Goal: Task Accomplishment & Management: Manage account settings

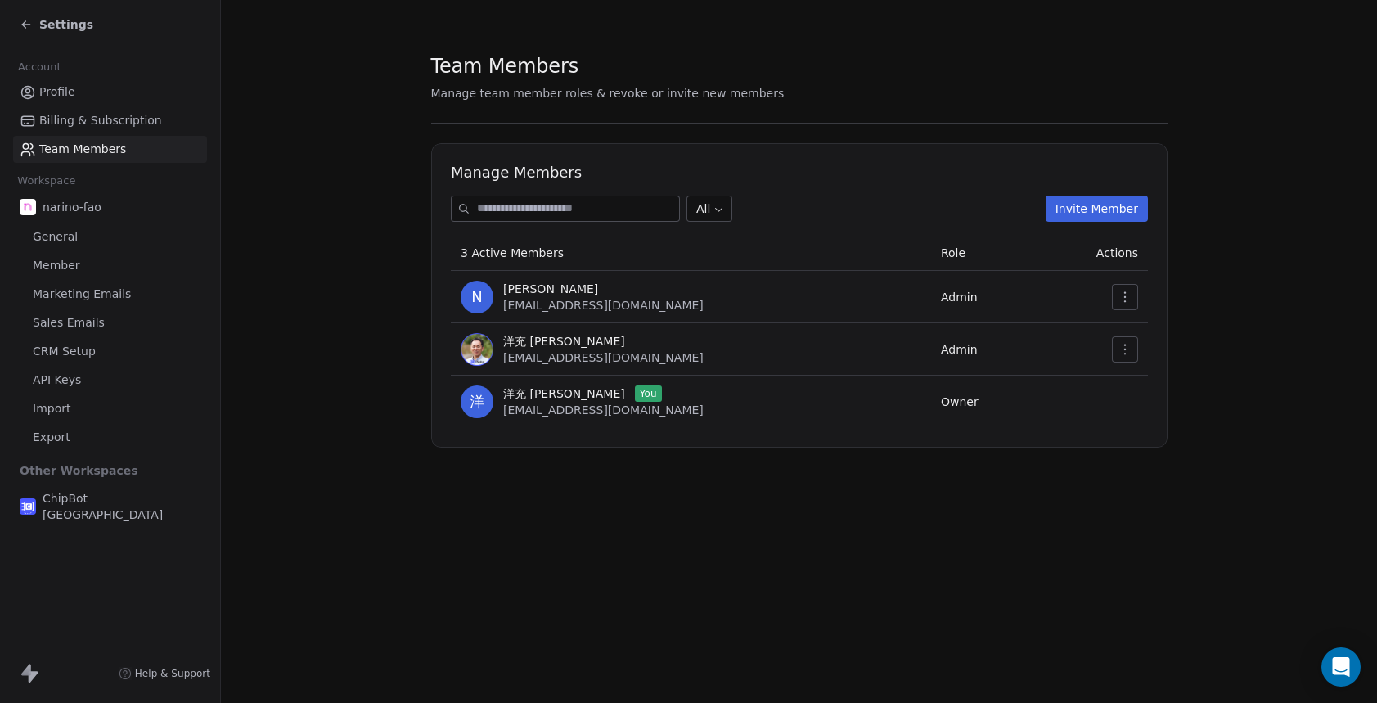
click at [1101, 214] on button "Invite Member" at bounding box center [1096, 209] width 102 height 26
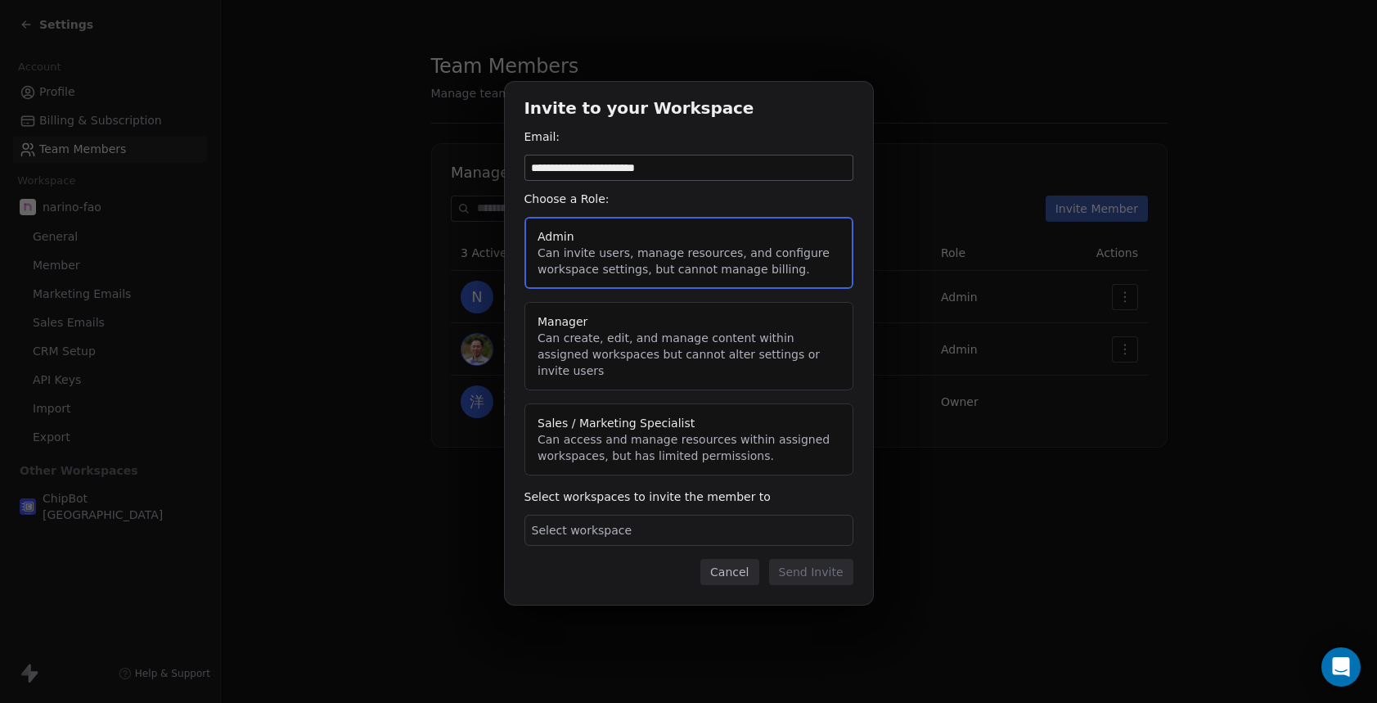
type input "**********"
type button "admin"
click at [677, 281] on button "Admin Can invite users, manage resources, and configure workspace settings, but…" at bounding box center [688, 253] width 329 height 72
click at [710, 524] on div "Select workspace" at bounding box center [688, 530] width 329 height 31
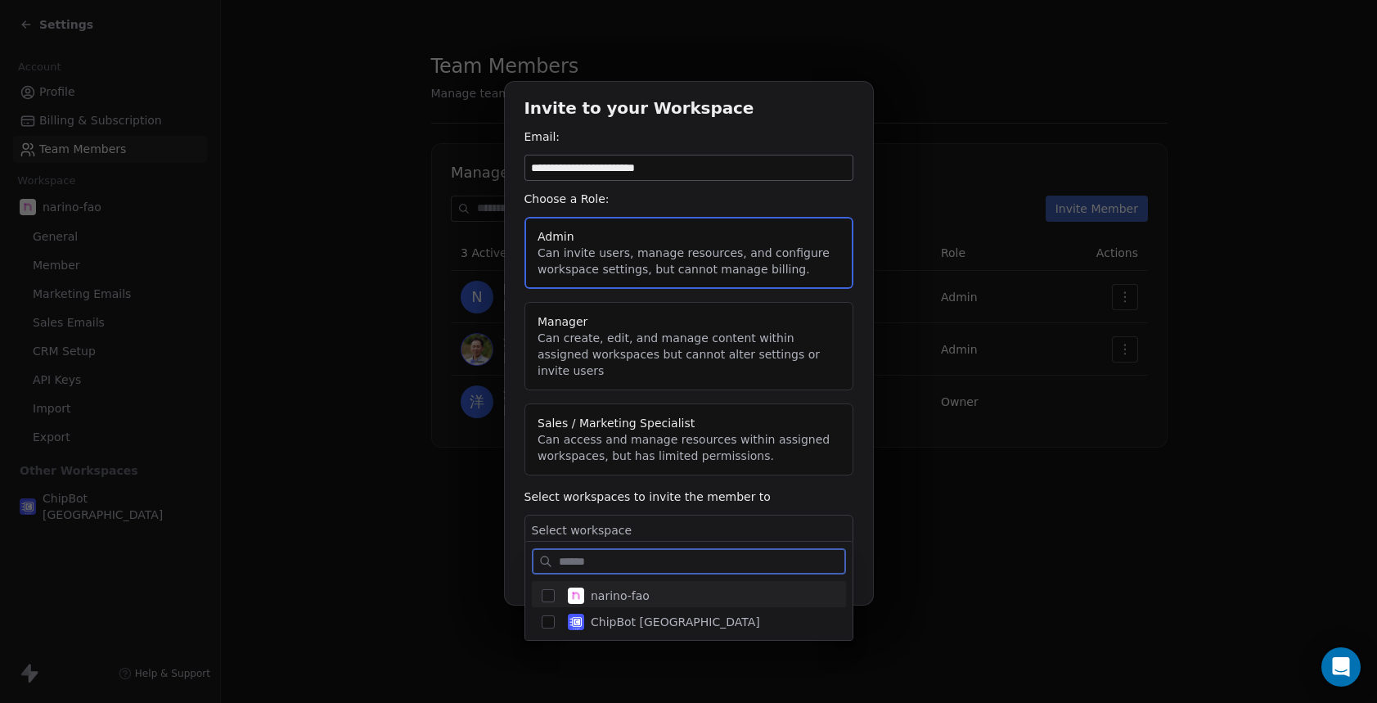
click at [551, 600] on button "Suggestions" at bounding box center [548, 595] width 13 height 13
click at [551, 617] on button "Suggestions" at bounding box center [548, 621] width 13 height 13
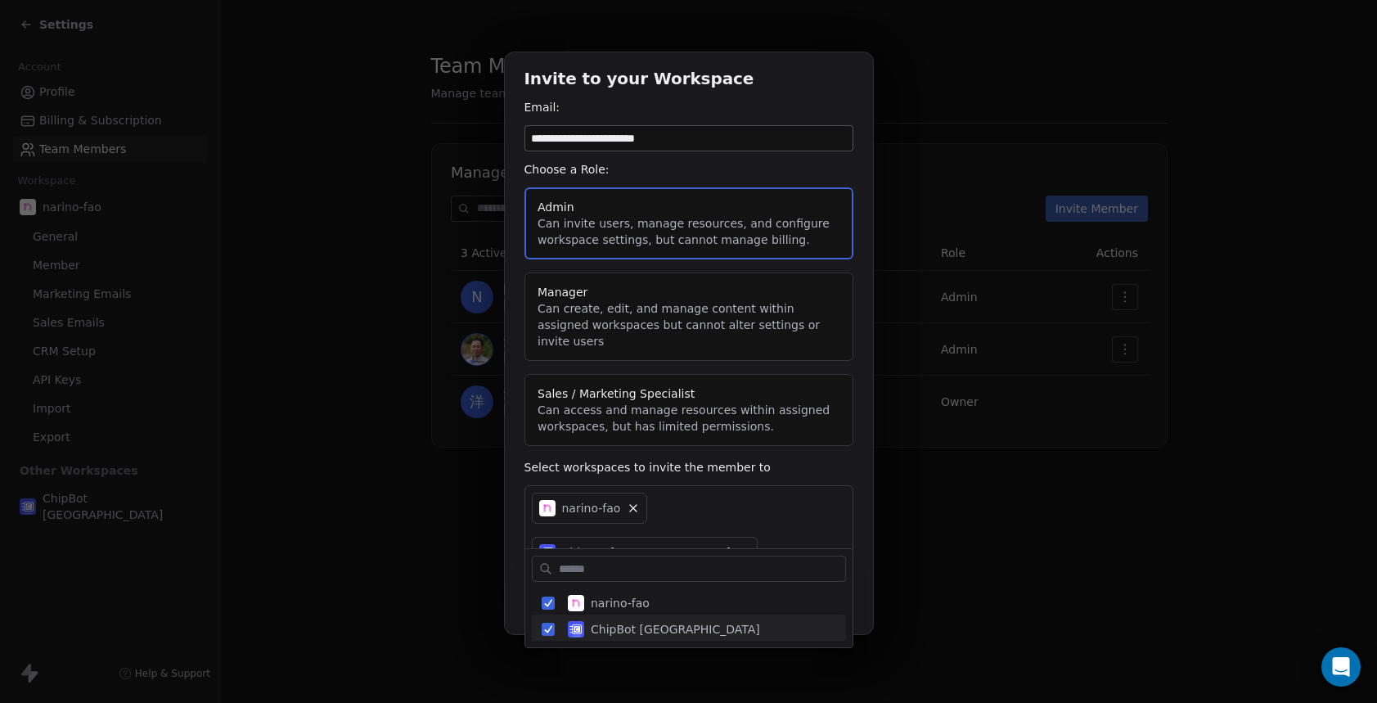
click at [510, 569] on div "**********" at bounding box center [688, 351] width 1377 height 650
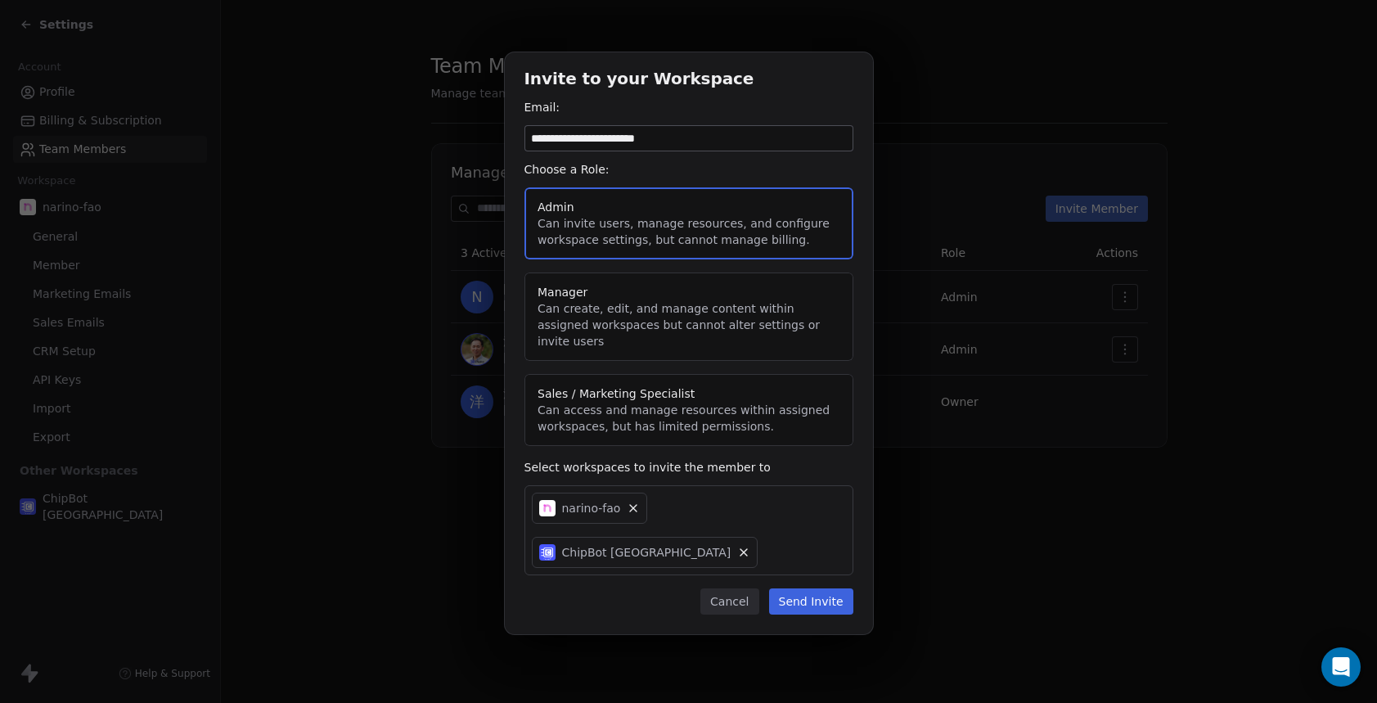
click at [823, 588] on button "Send Invite" at bounding box center [811, 601] width 84 height 26
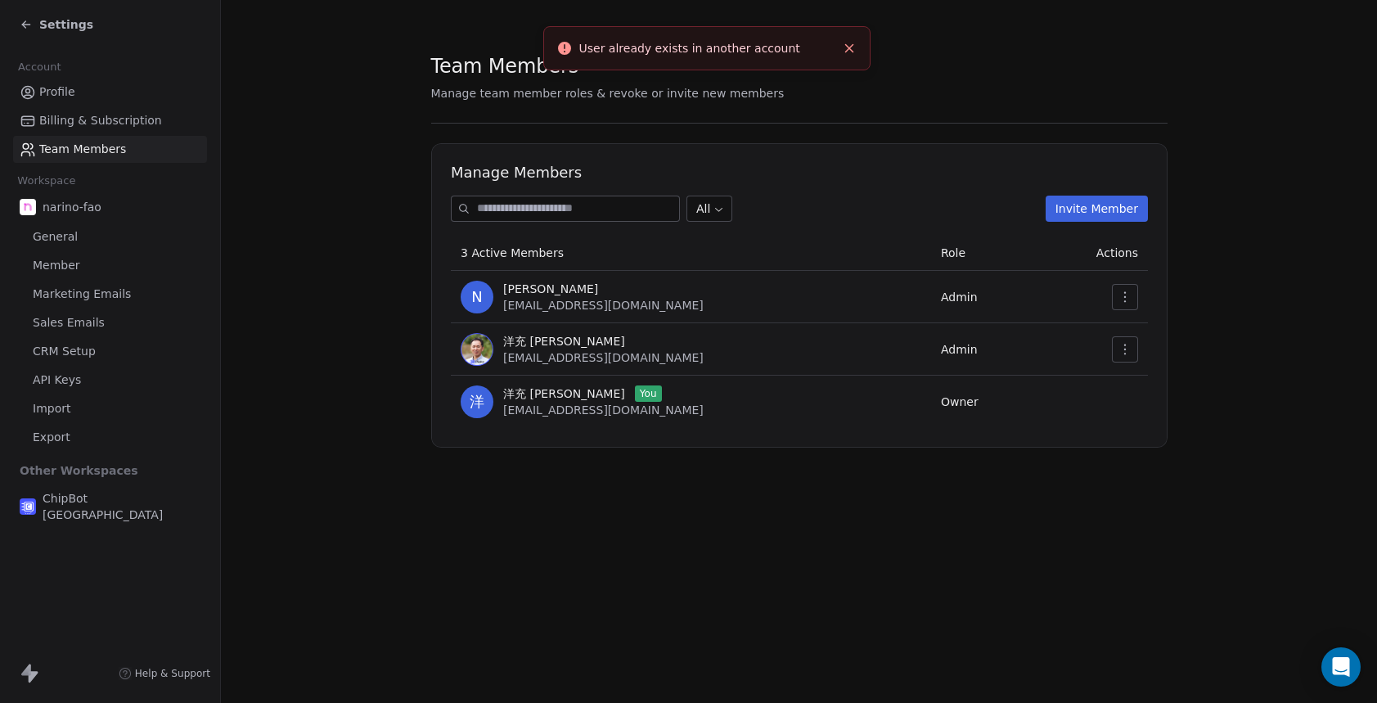
click at [823, 569] on div "Team Members Manage team member roles & revoke or invite new members Manage Mem…" at bounding box center [799, 351] width 1156 height 703
click at [75, 213] on span "narino-fao" at bounding box center [72, 207] width 59 height 16
click at [27, 208] on img at bounding box center [28, 207] width 16 height 16
click at [92, 205] on span "narino-fao" at bounding box center [72, 207] width 59 height 16
click at [82, 205] on span "narino-fao" at bounding box center [72, 207] width 59 height 16
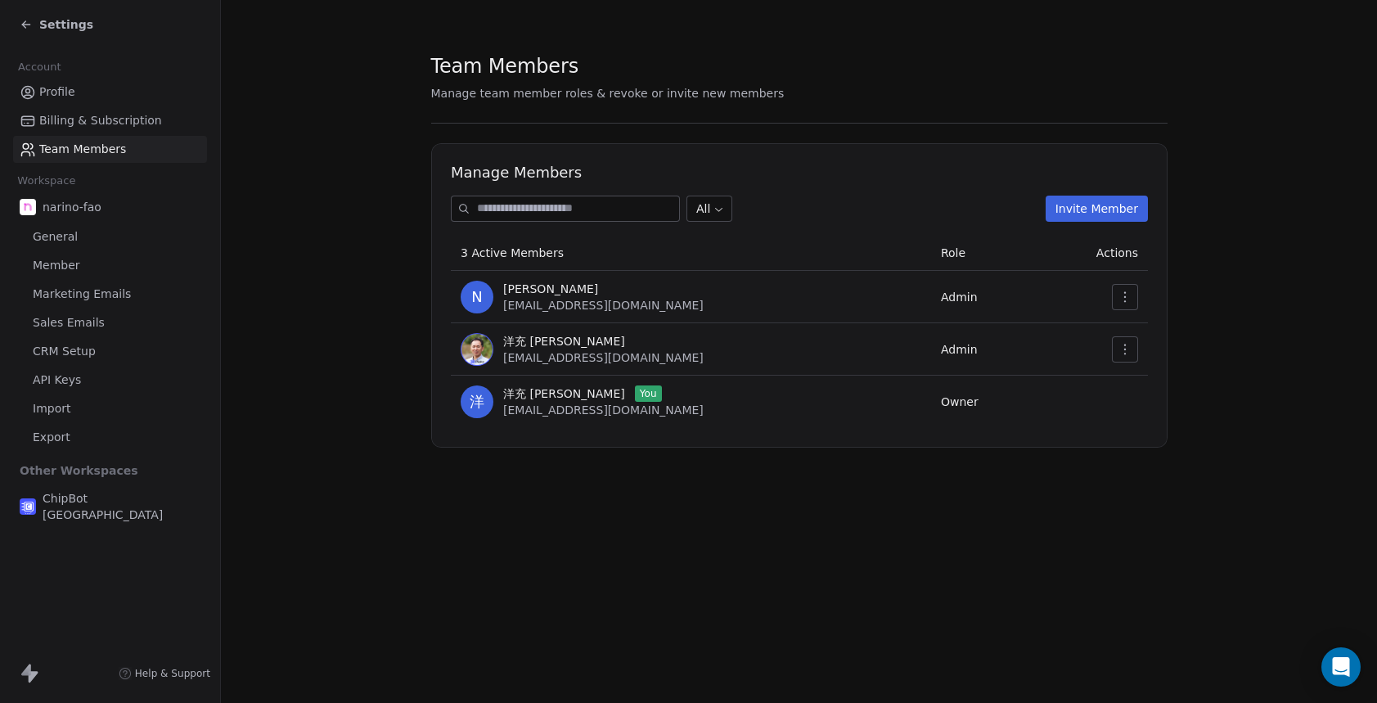
click at [78, 241] on link "General" at bounding box center [110, 236] width 194 height 27
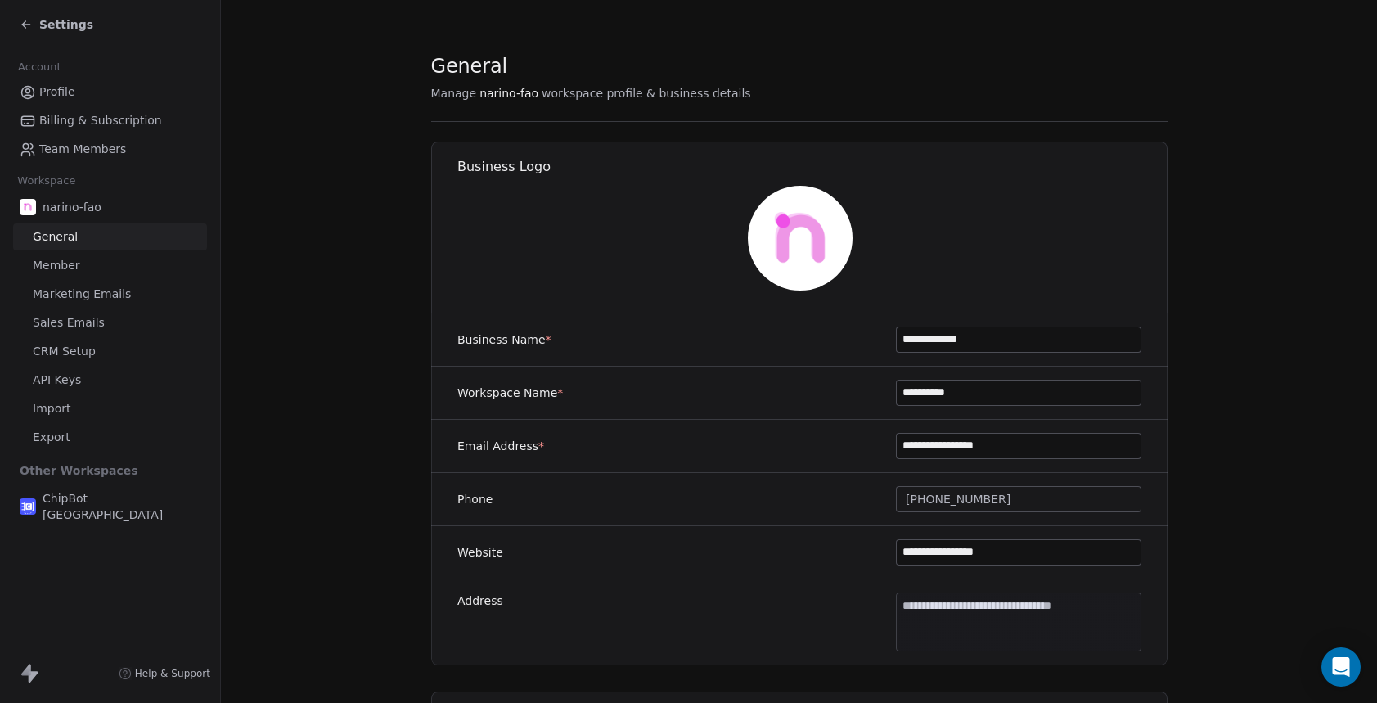
drag, startPoint x: 1061, startPoint y: 349, endPoint x: 941, endPoint y: 345, distance: 120.3
click at [941, 345] on input "**********" at bounding box center [1019, 339] width 244 height 25
type input "**********"
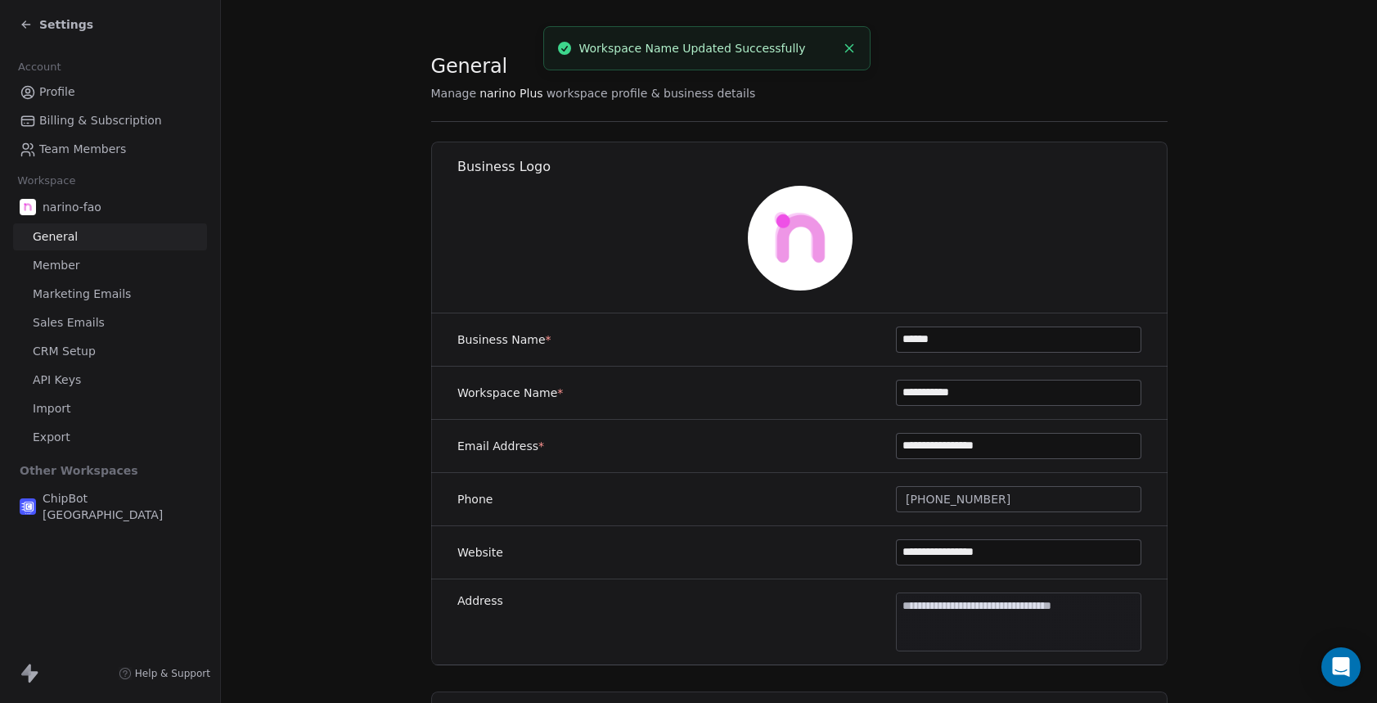
type input "**********"
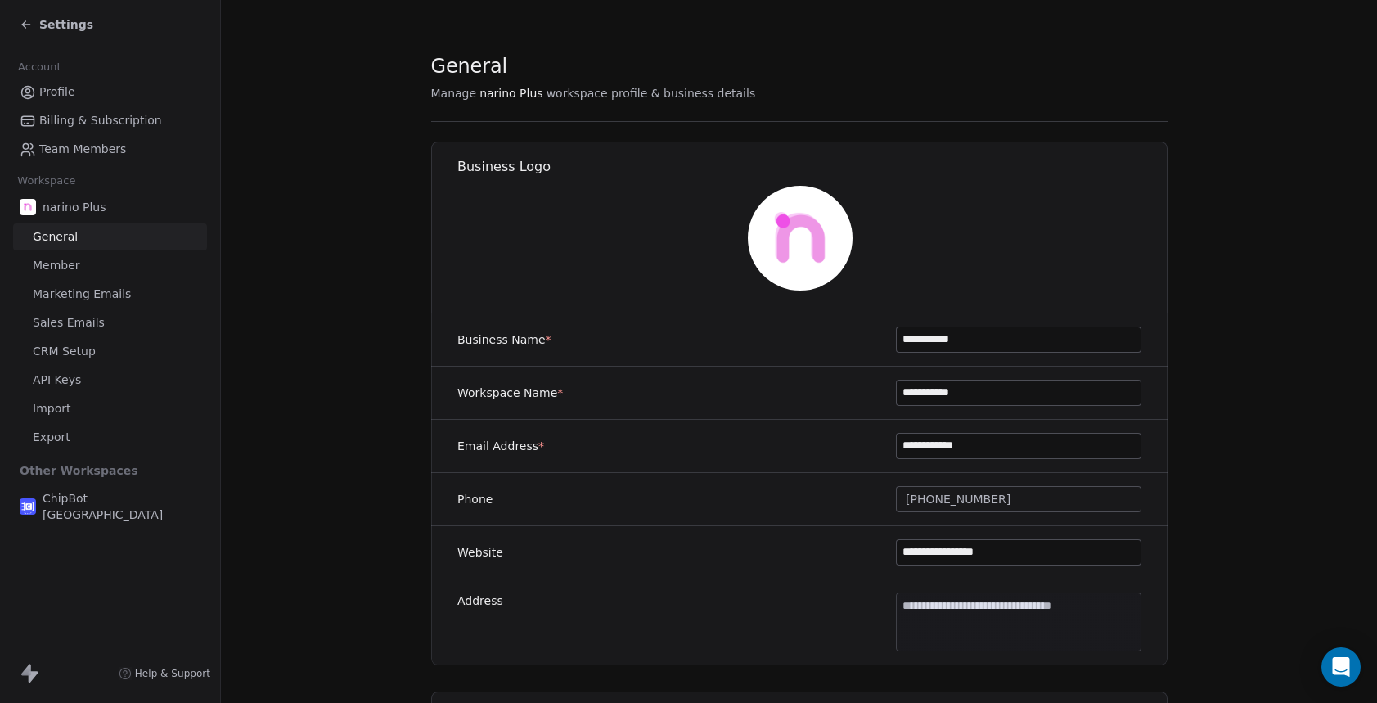
type input "**********"
click at [754, 526] on div "**********" at bounding box center [799, 552] width 736 height 53
click at [63, 263] on span "Member" at bounding box center [56, 265] width 47 height 17
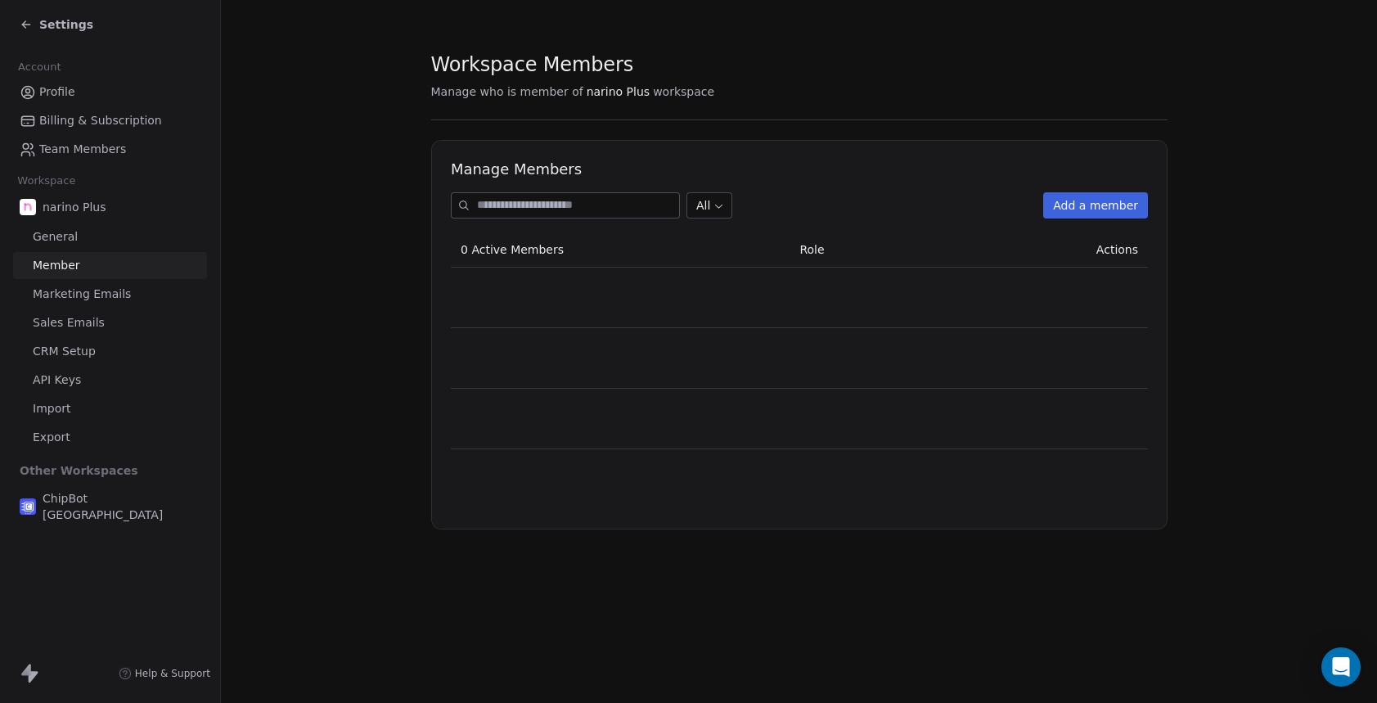
click at [68, 239] on span "General" at bounding box center [55, 236] width 45 height 17
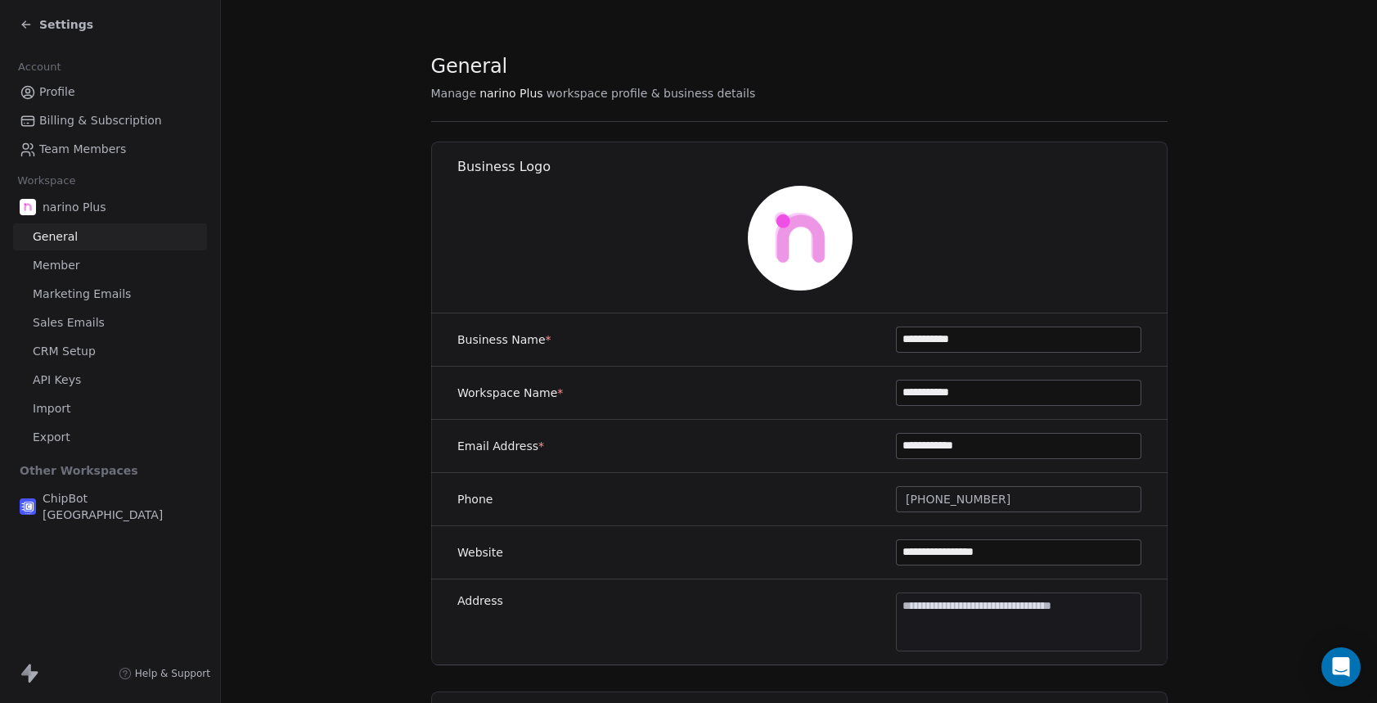
click at [78, 299] on span "Marketing Emails" at bounding box center [82, 293] width 98 height 17
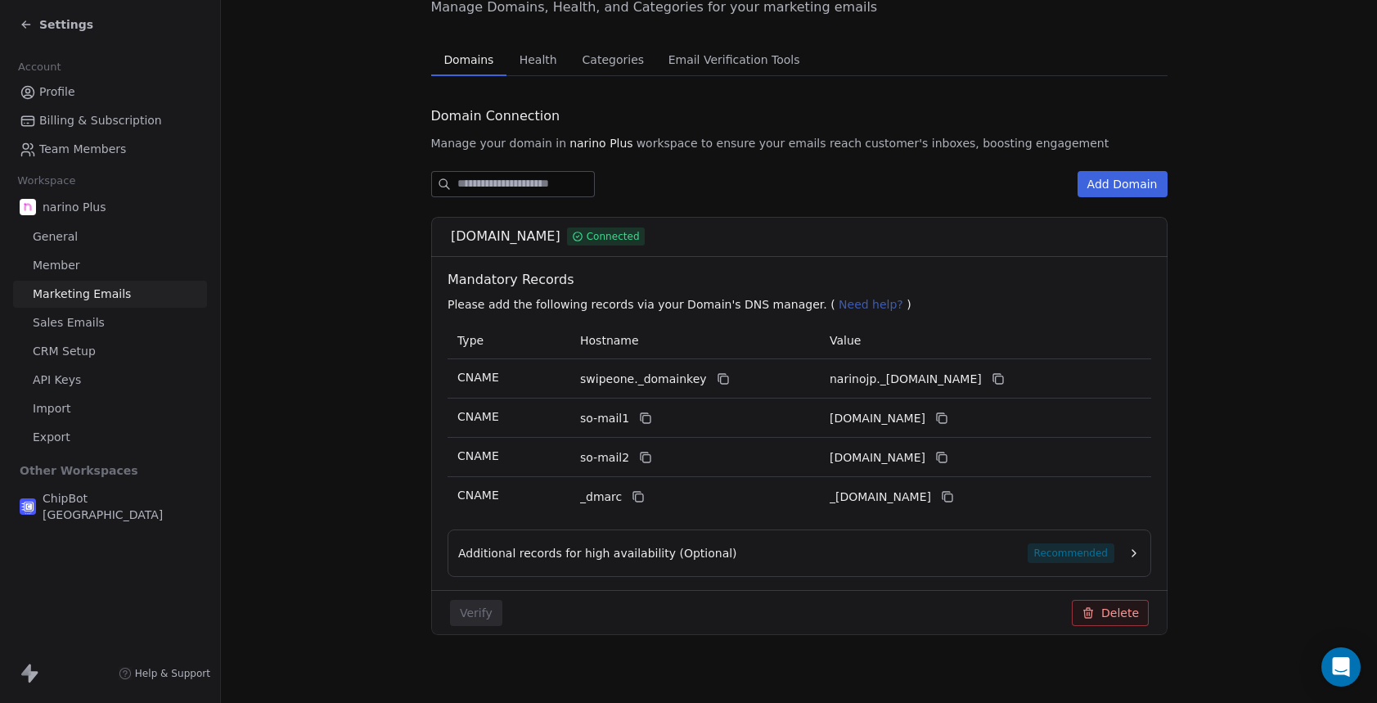
scroll to position [91, 0]
click at [542, 57] on div "Marketing Emails Manage Domains, Health, and Categories for your marketing emai…" at bounding box center [799, 311] width 736 height 698
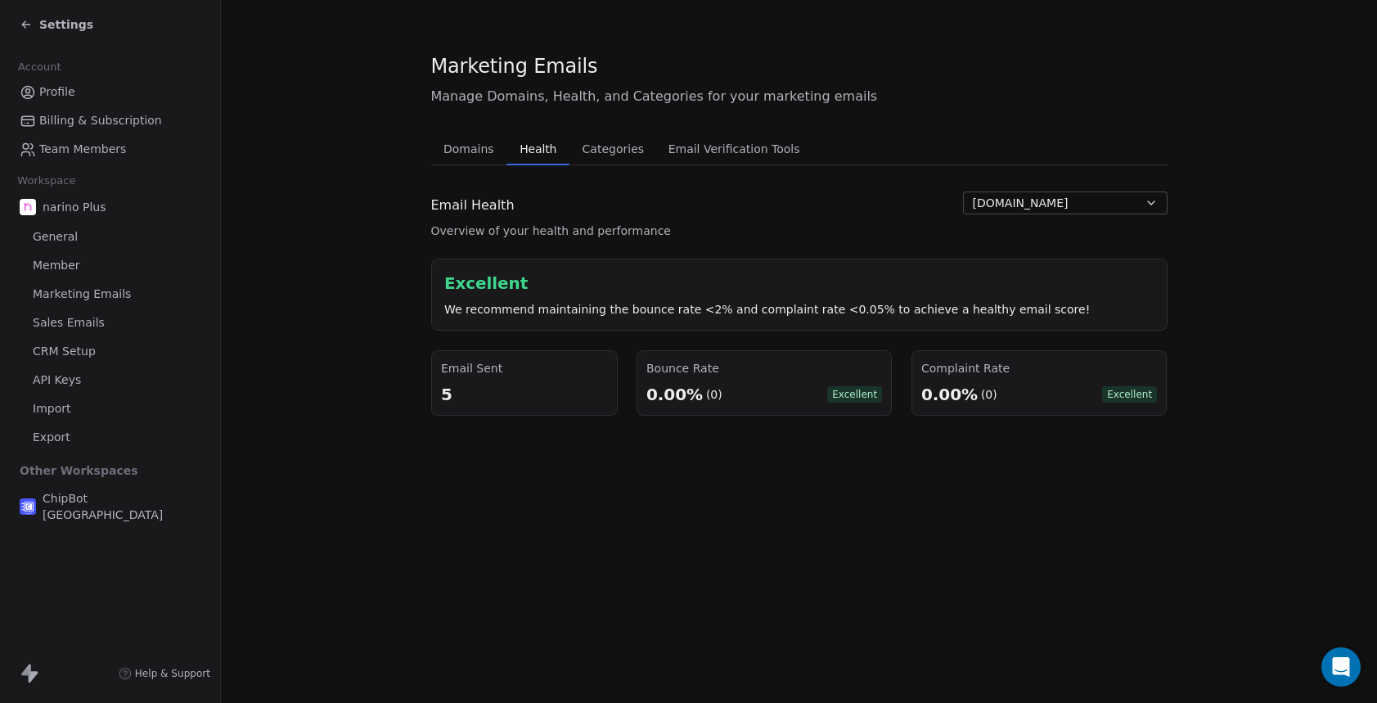
click at [621, 155] on span "Categories" at bounding box center [613, 148] width 74 height 23
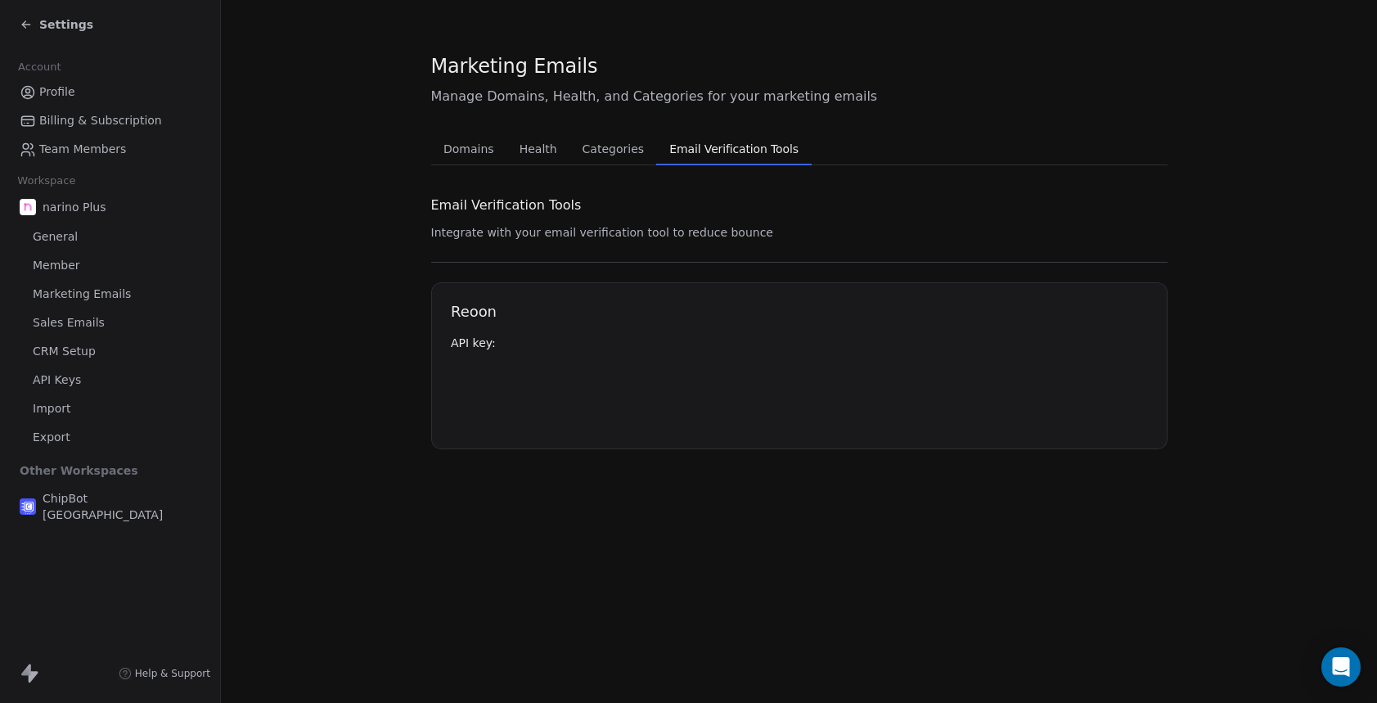
click at [721, 152] on span "Email Verification Tools" at bounding box center [734, 148] width 142 height 23
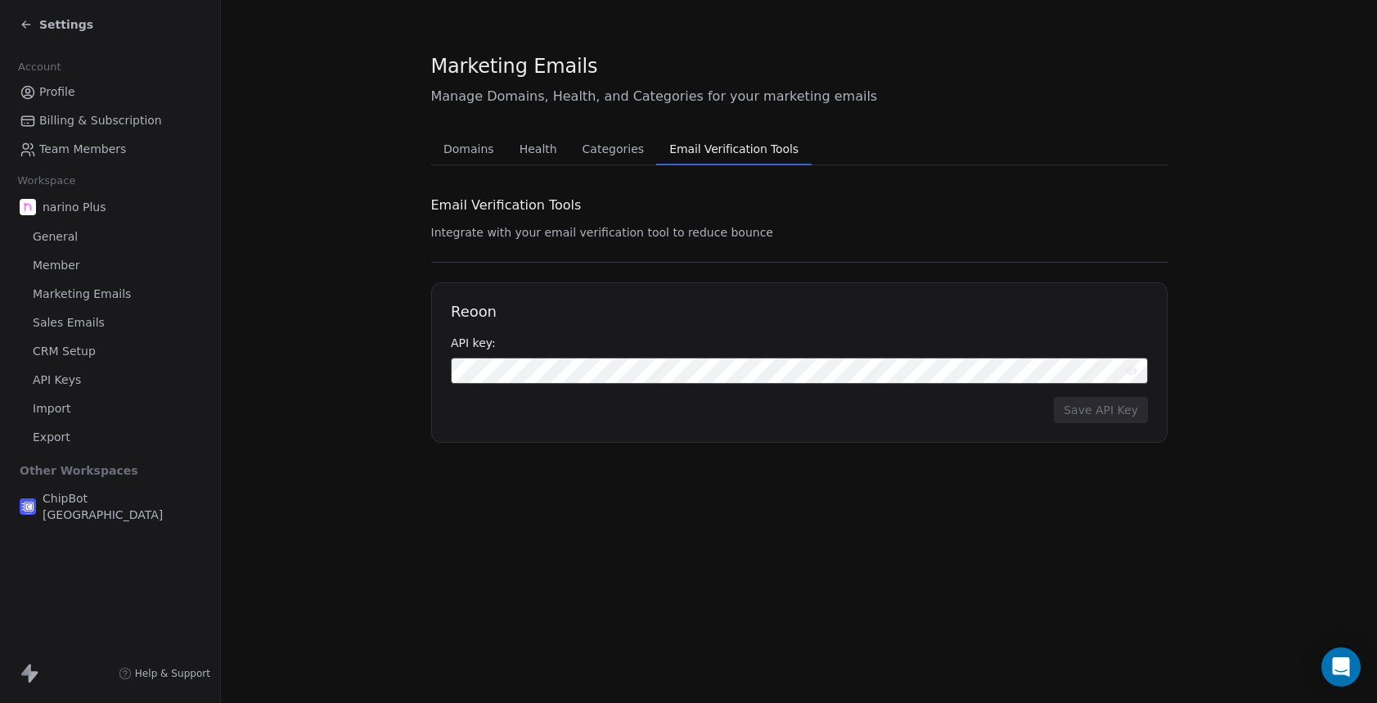
click at [76, 320] on span "Sales Emails" at bounding box center [69, 322] width 72 height 17
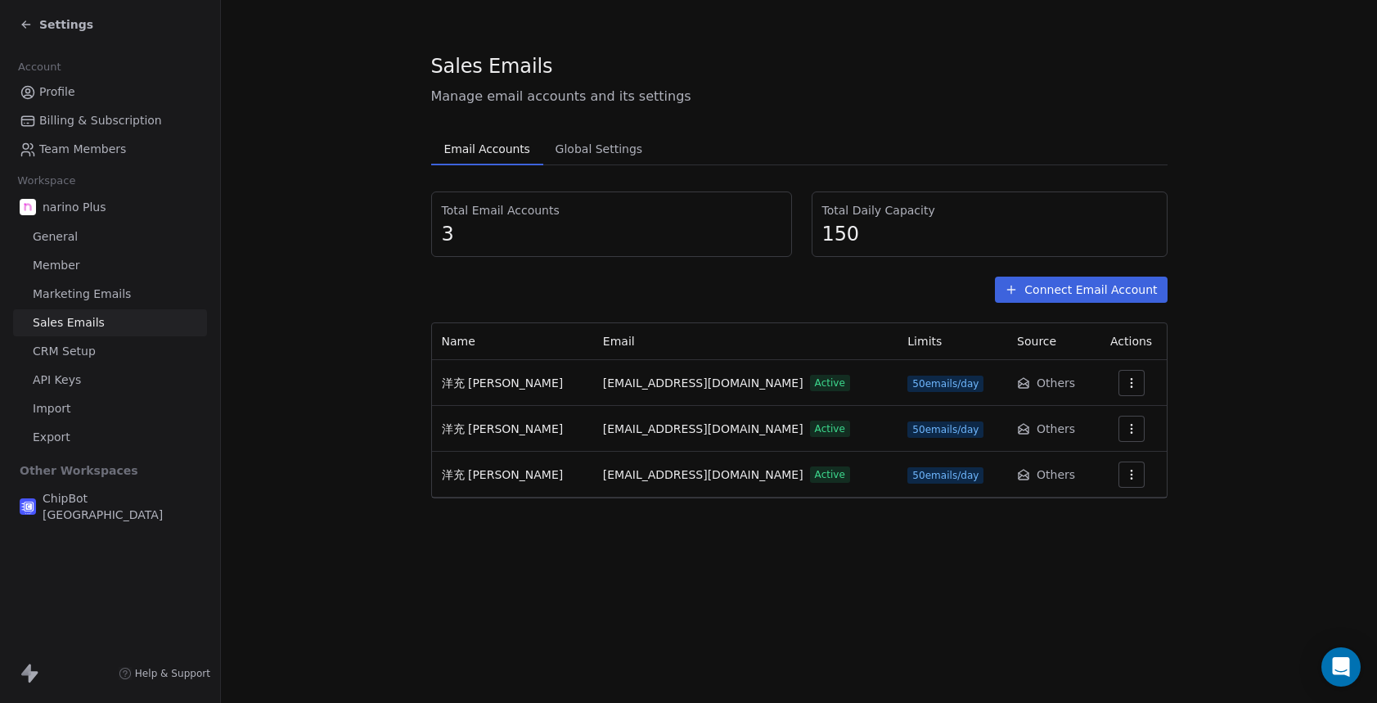
click at [1125, 434] on icon "button" at bounding box center [1131, 428] width 13 height 13
click at [1111, 461] on span "Settings" at bounding box center [1096, 465] width 47 height 17
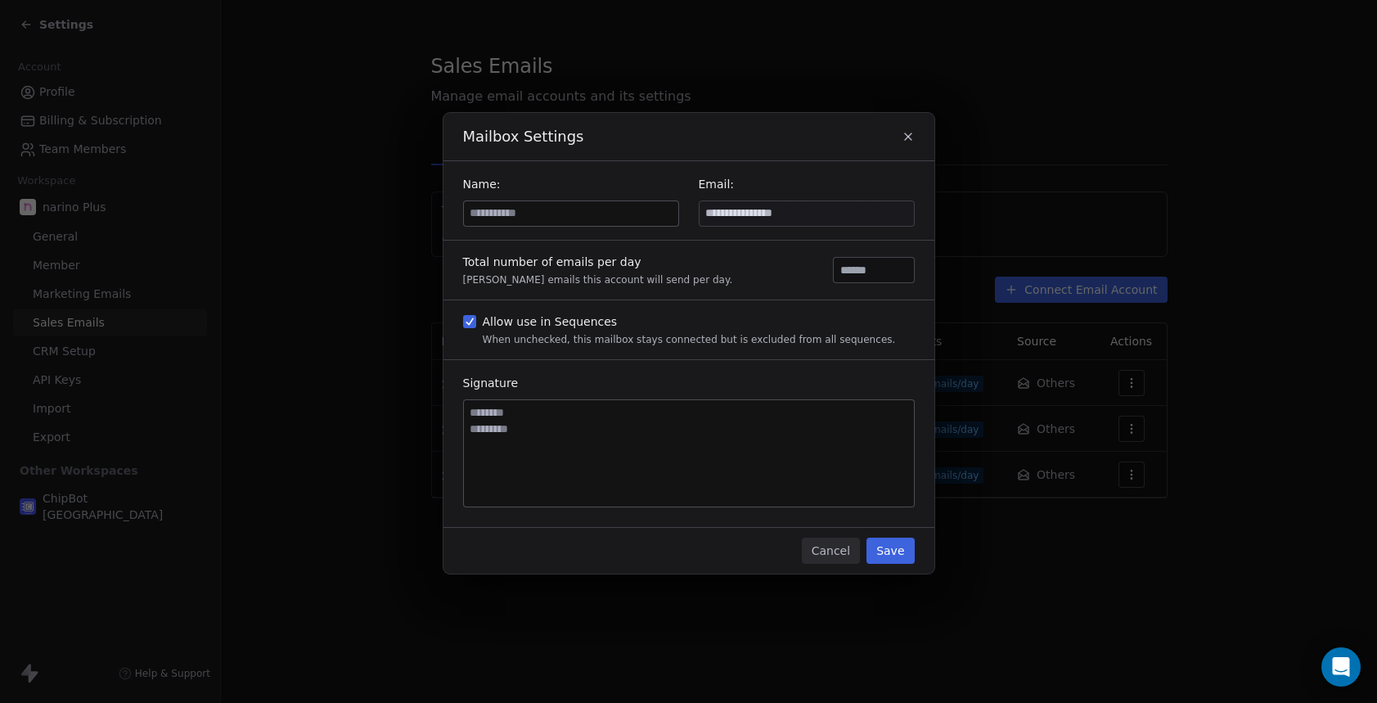
click at [848, 551] on button "Cancel" at bounding box center [831, 550] width 58 height 26
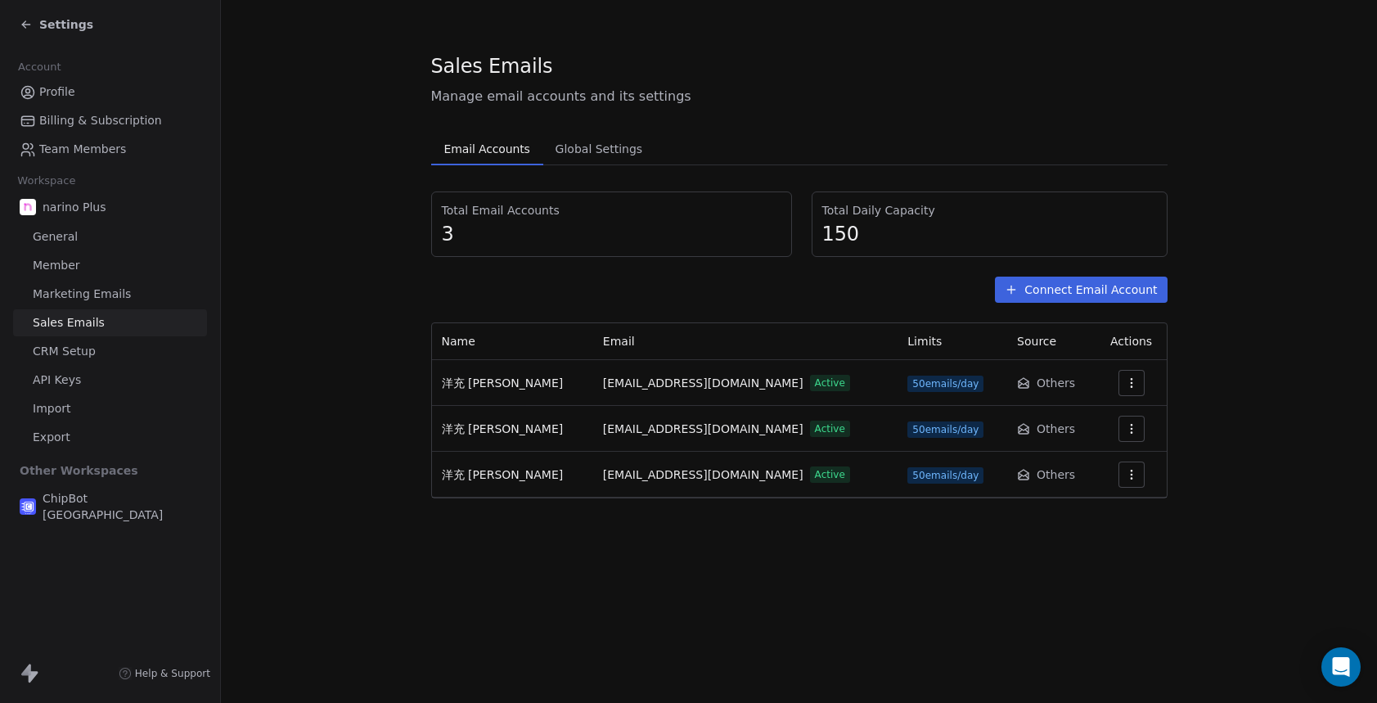
click at [132, 351] on link "CRM Setup" at bounding box center [110, 351] width 194 height 27
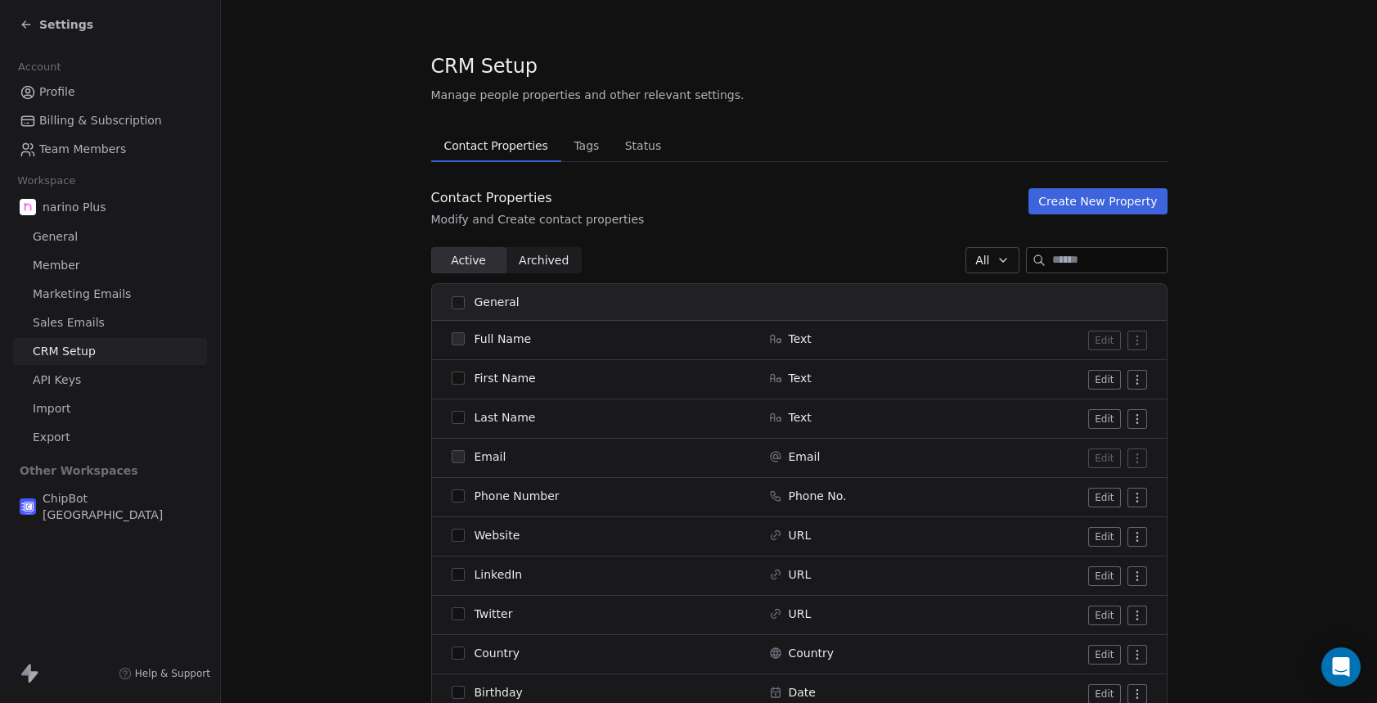
click at [104, 383] on link "API Keys" at bounding box center [110, 379] width 194 height 27
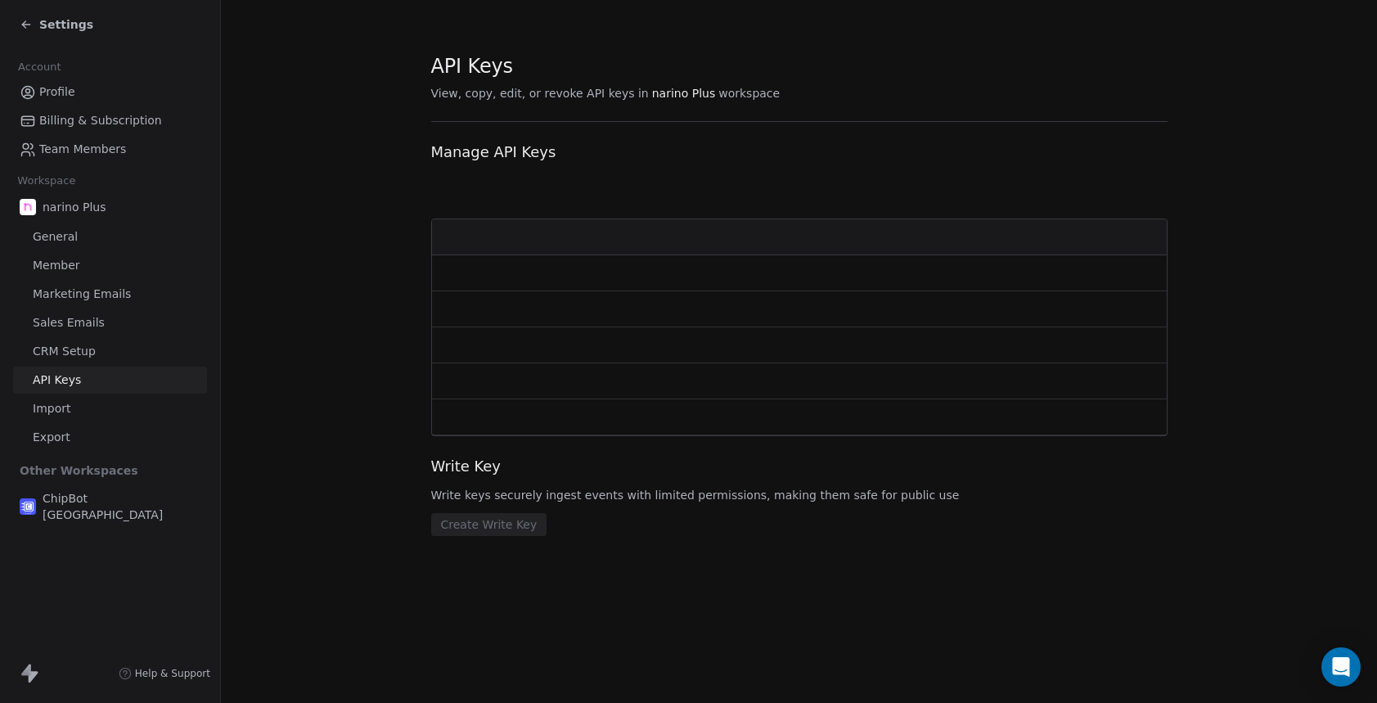
click at [94, 444] on link "Export" at bounding box center [110, 437] width 194 height 27
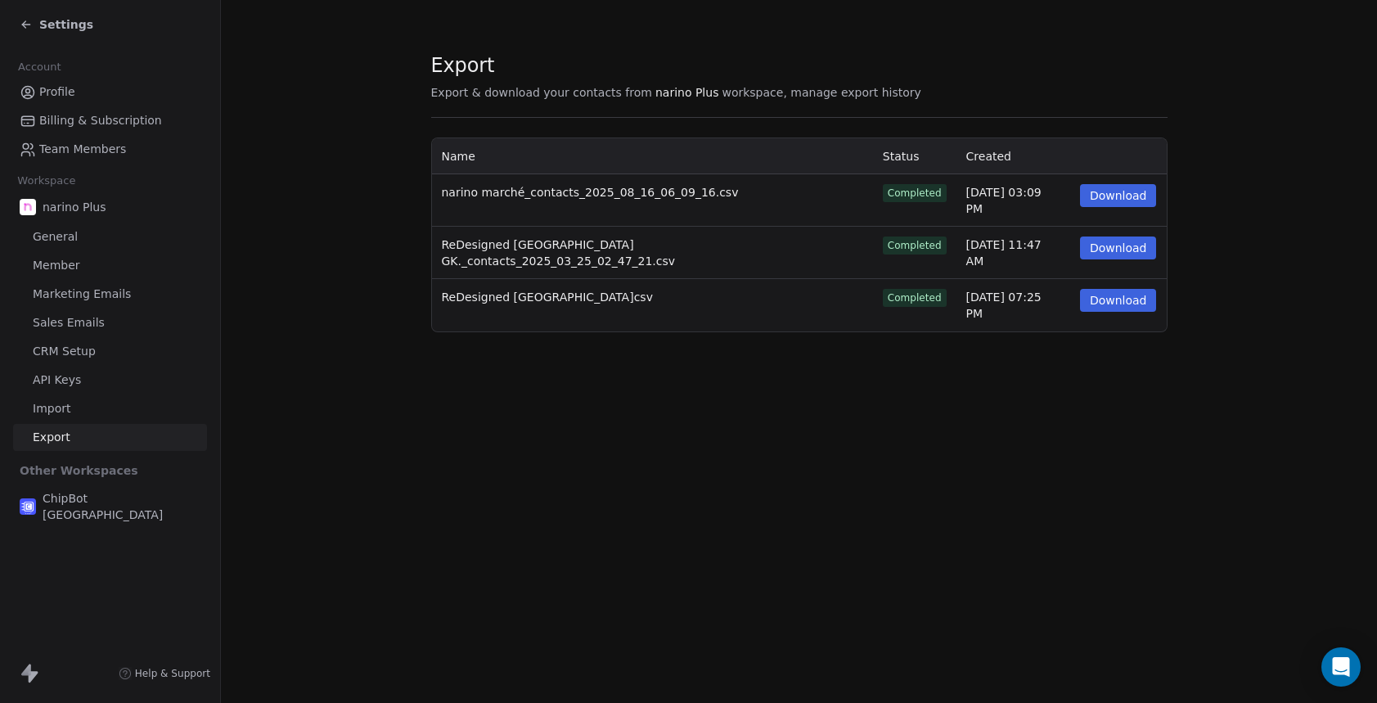
click at [95, 407] on link "Import" at bounding box center [110, 408] width 194 height 27
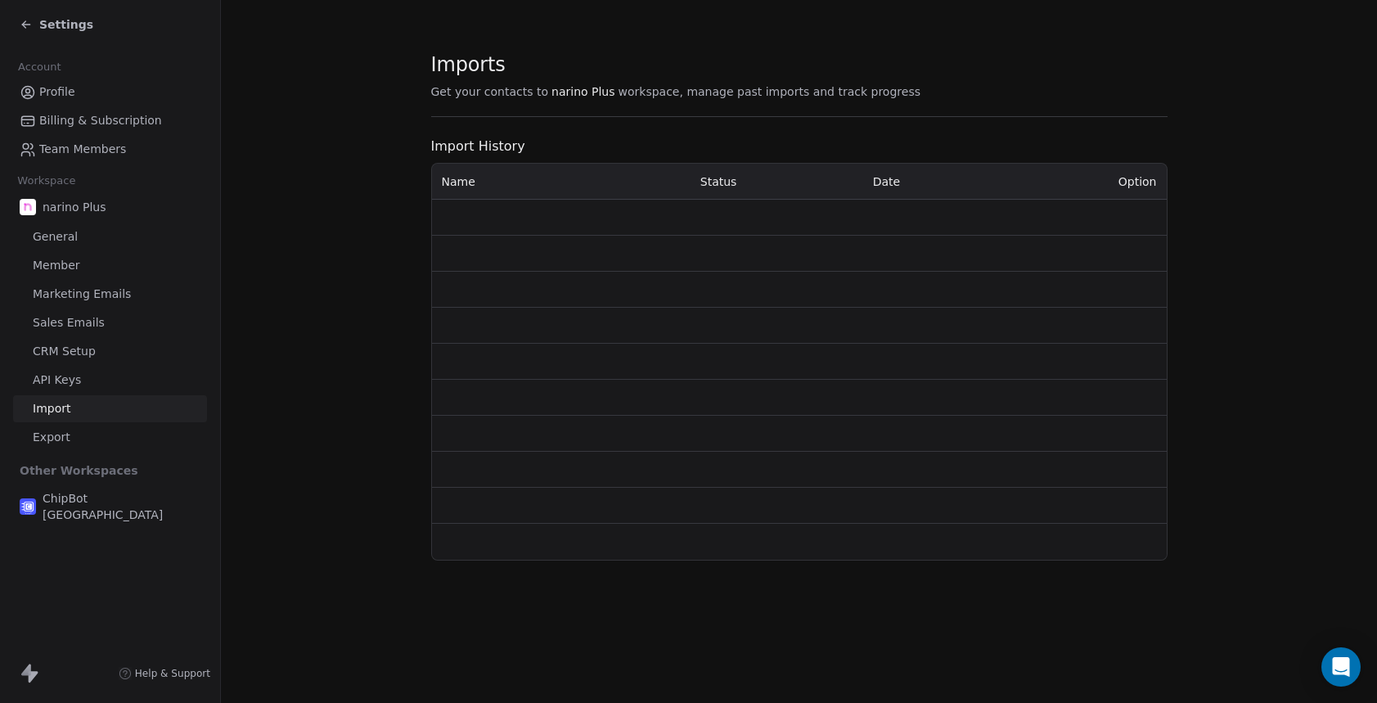
click at [80, 208] on span "narino Plus" at bounding box center [75, 207] width 64 height 16
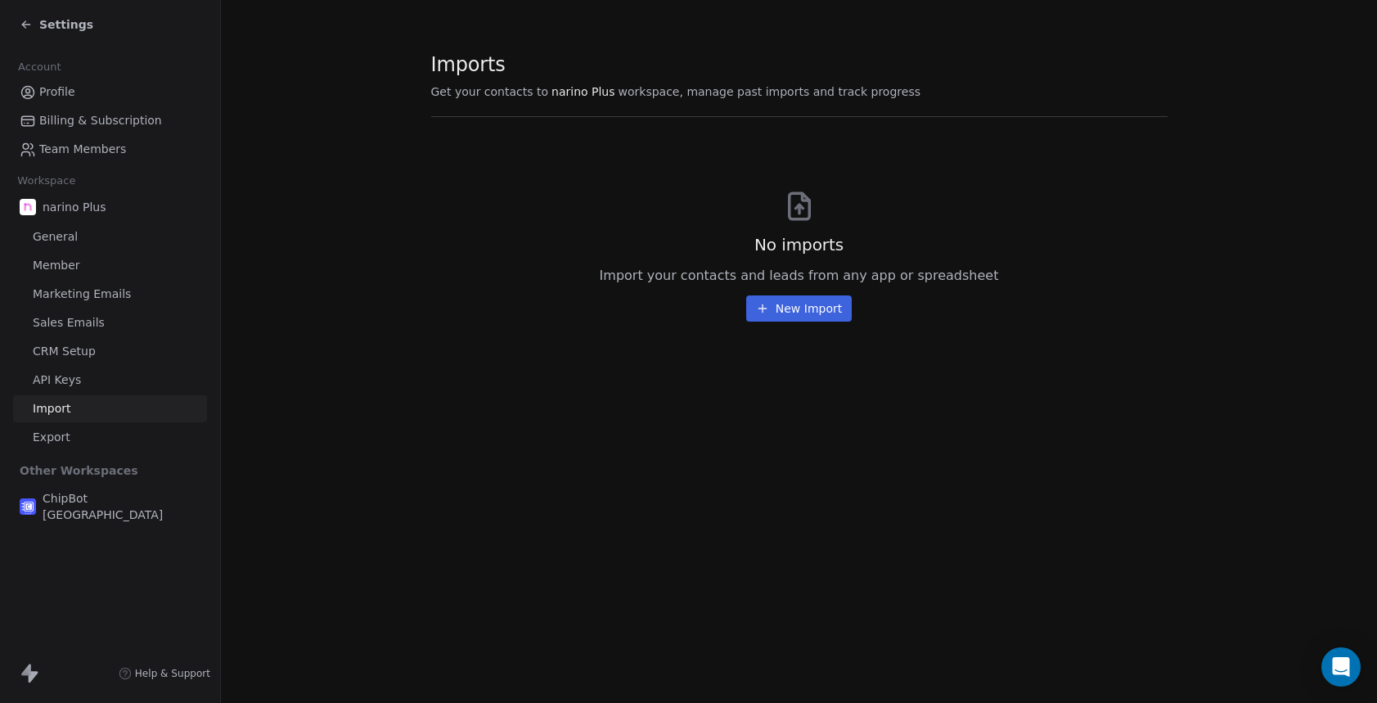
click at [76, 239] on link "General" at bounding box center [110, 236] width 194 height 27
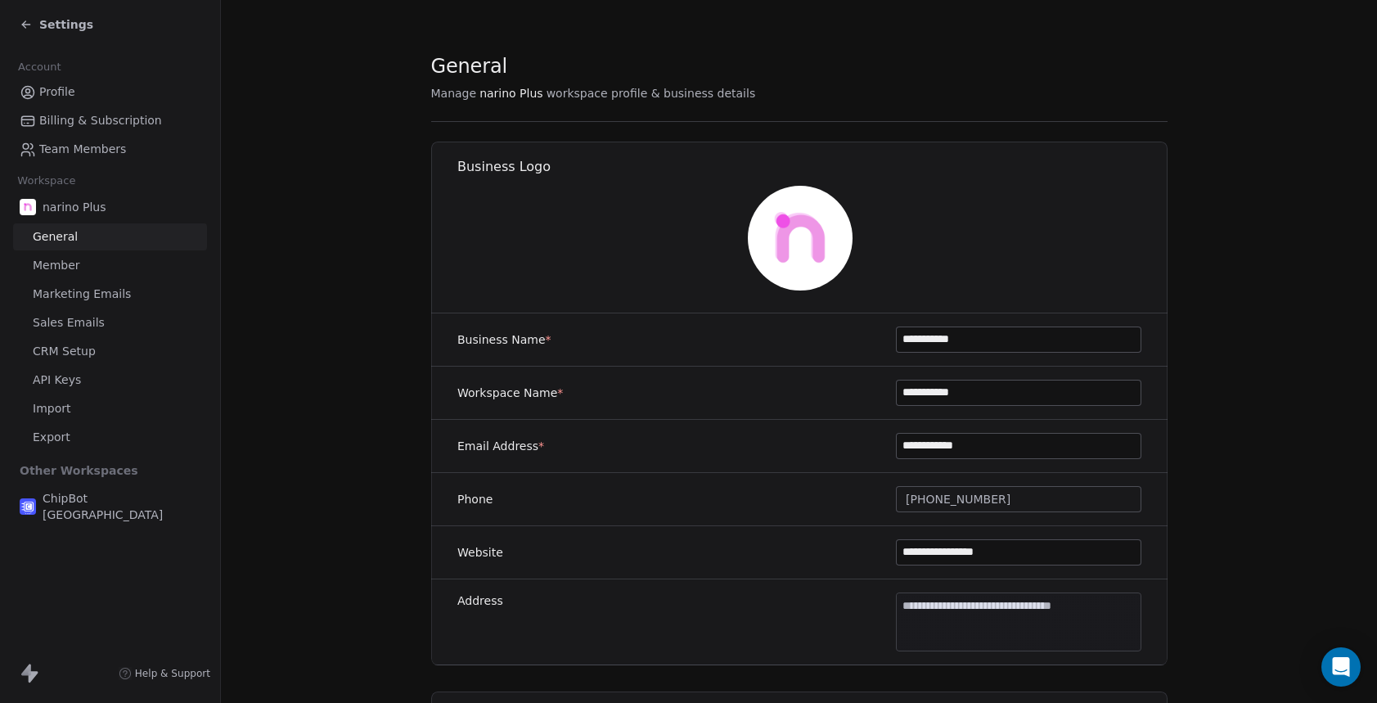
click at [802, 236] on img at bounding box center [799, 238] width 105 height 105
click at [25, 28] on icon at bounding box center [23, 26] width 3 height 3
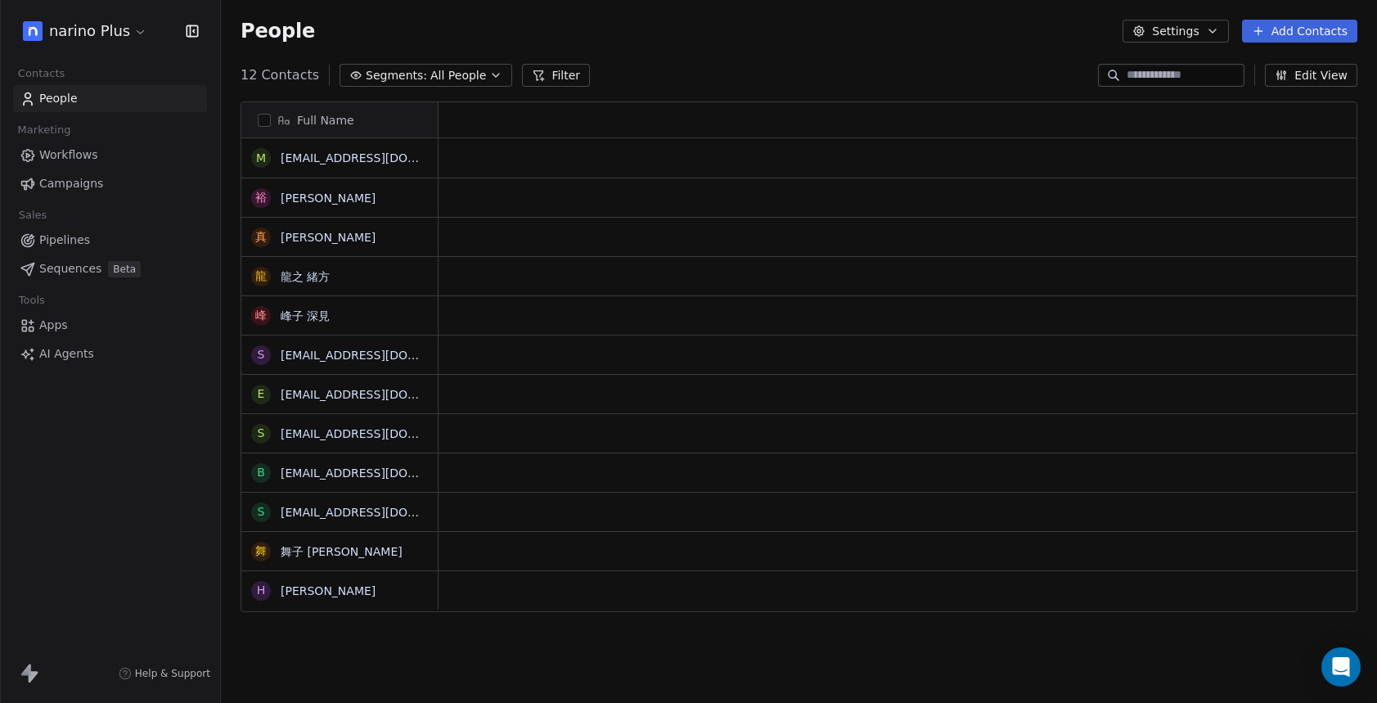
scroll to position [618, 1156]
